Goal: Navigation & Orientation: Find specific page/section

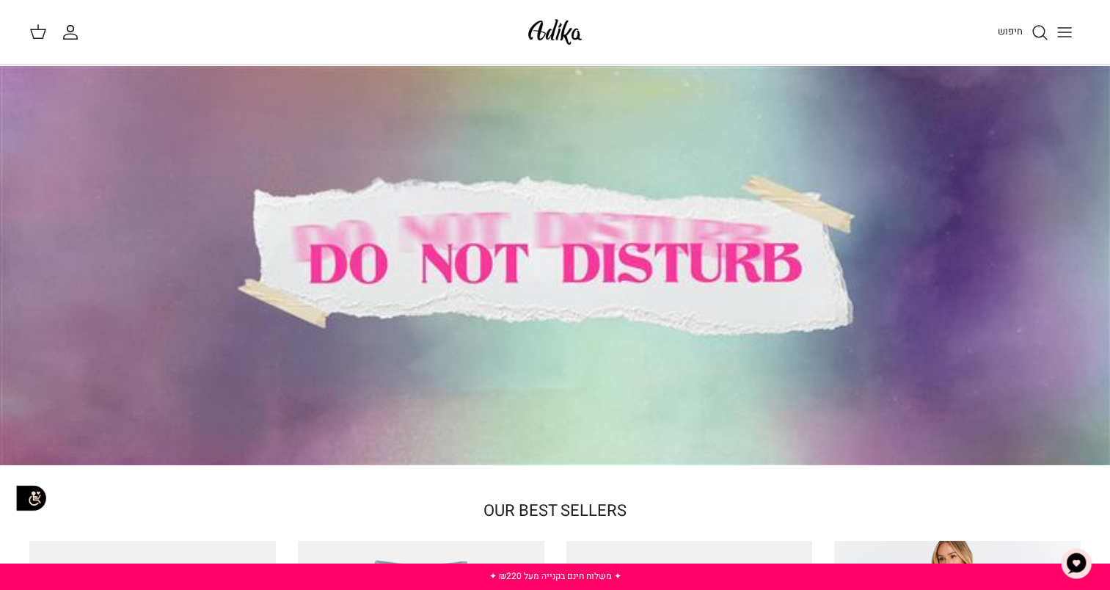
click at [1059, 32] on icon "Toggle menu" at bounding box center [1065, 32] width 18 height 18
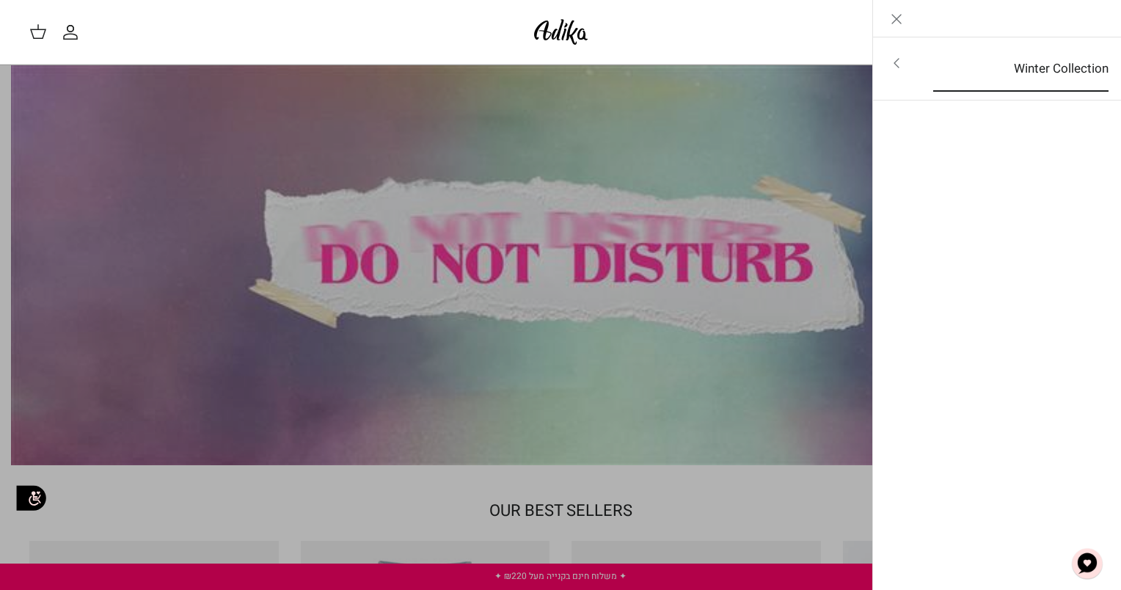
click at [1015, 56] on link "Winter Collection" at bounding box center [1021, 68] width 202 height 45
click at [1021, 65] on link "לכל הפריטים" at bounding box center [997, 64] width 234 height 37
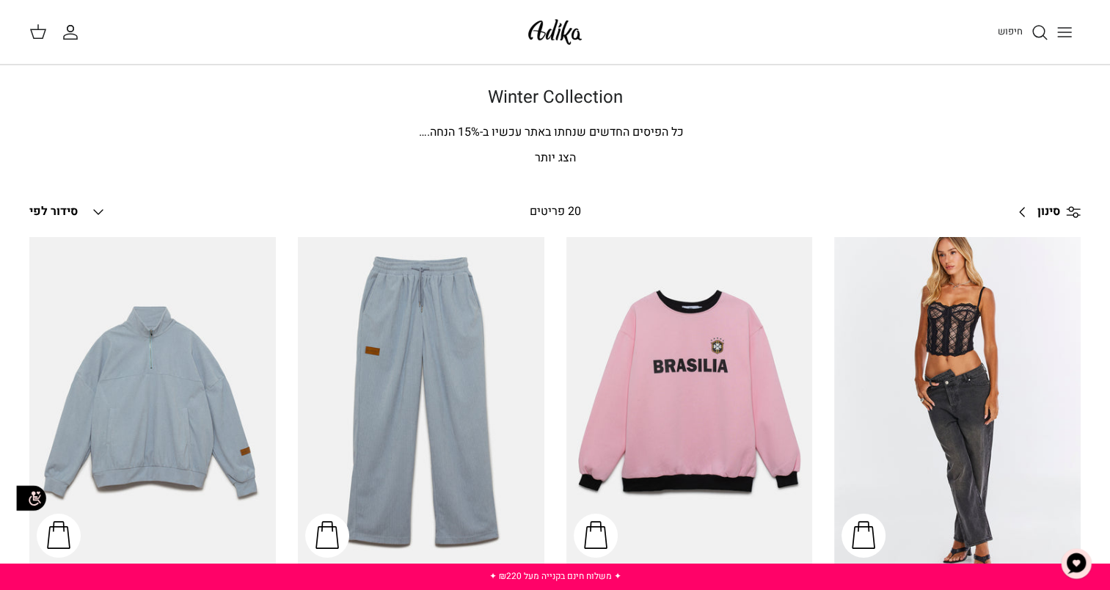
click at [556, 158] on p "הצג יותר" at bounding box center [555, 158] width 1027 height 19
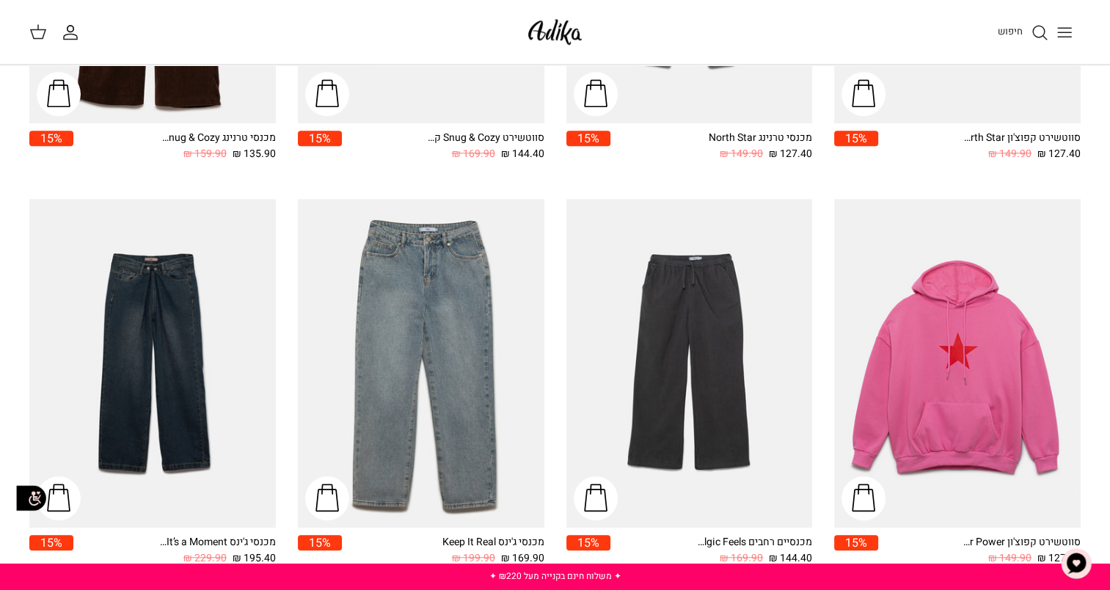
scroll to position [1263, 0]
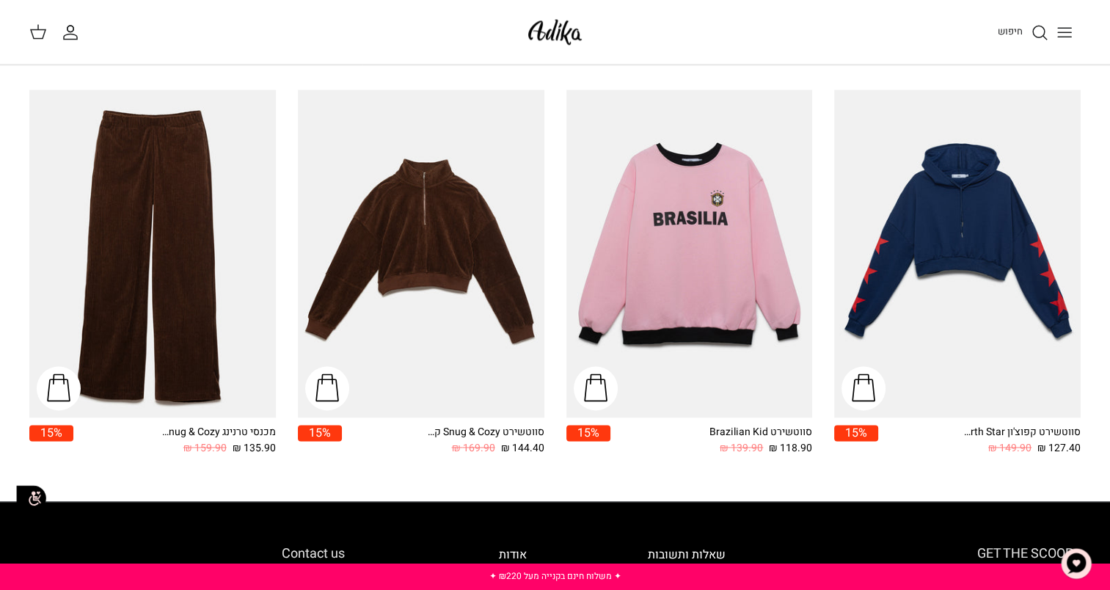
scroll to position [1749, 0]
